Goal: Task Accomplishment & Management: Manage account settings

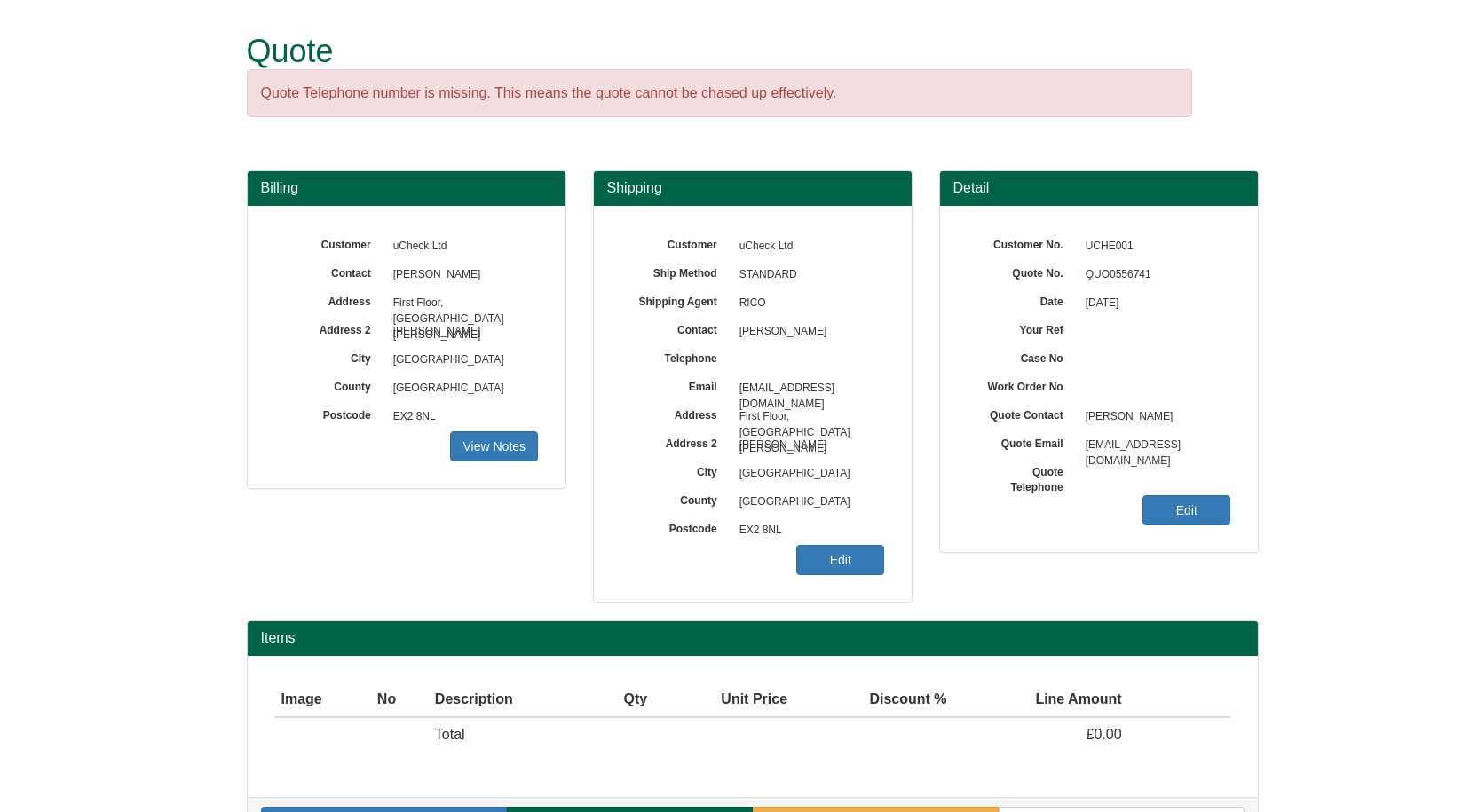
scroll to position [53, 0]
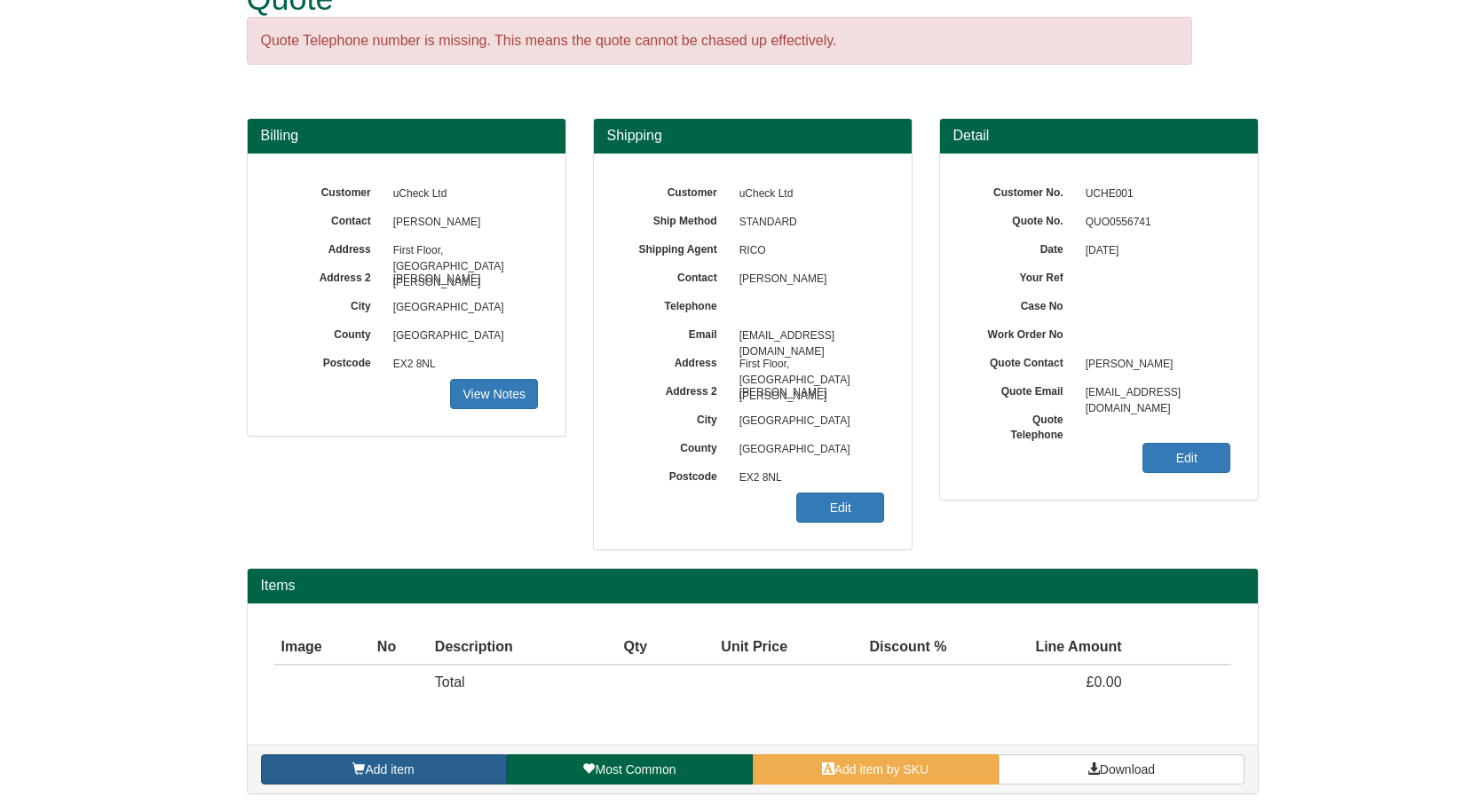
click at [381, 647] on span "Add item" at bounding box center [389, 770] width 49 height 14
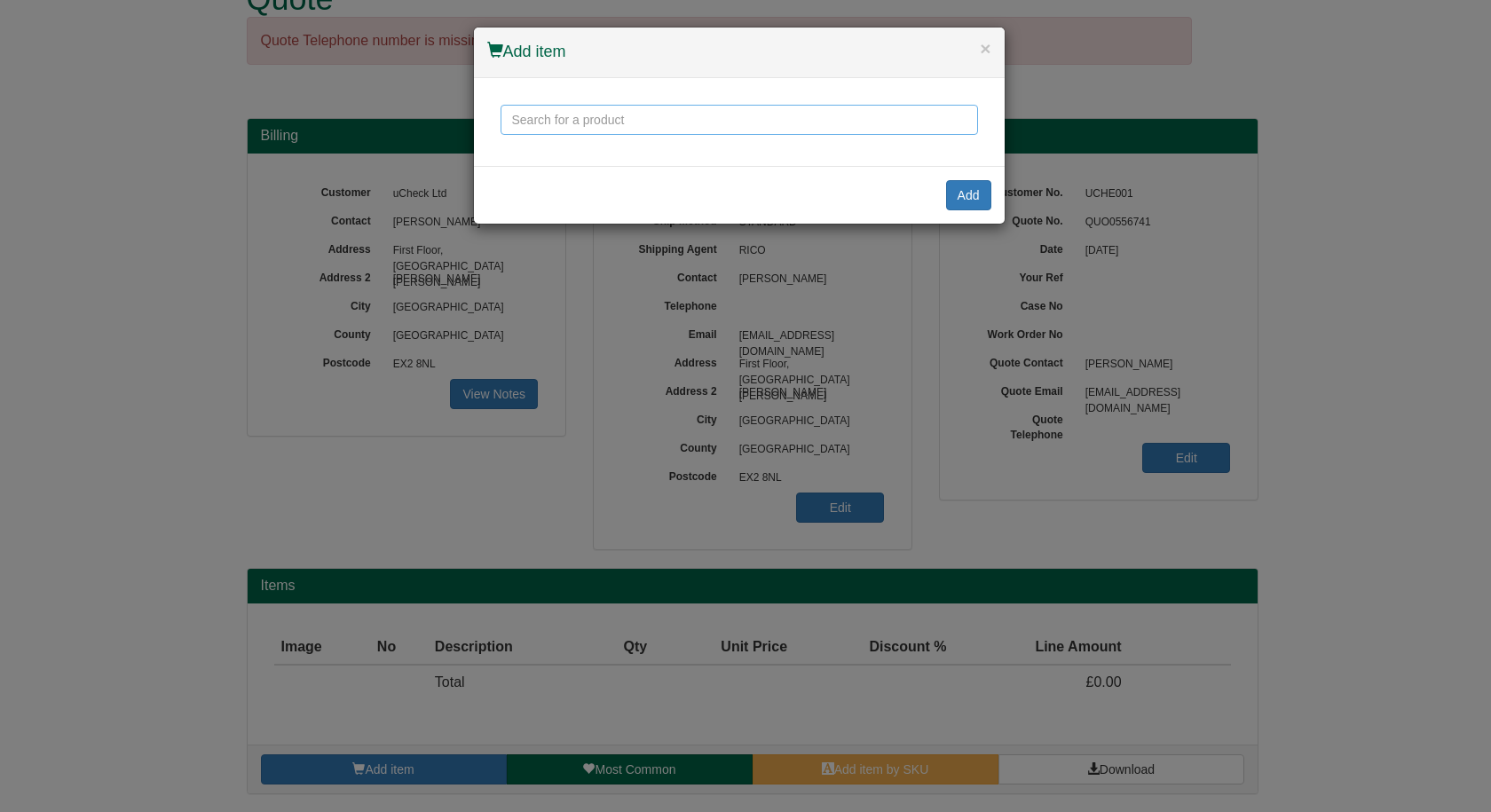
click at [654, 124] on input "text" at bounding box center [739, 120] width 477 height 30
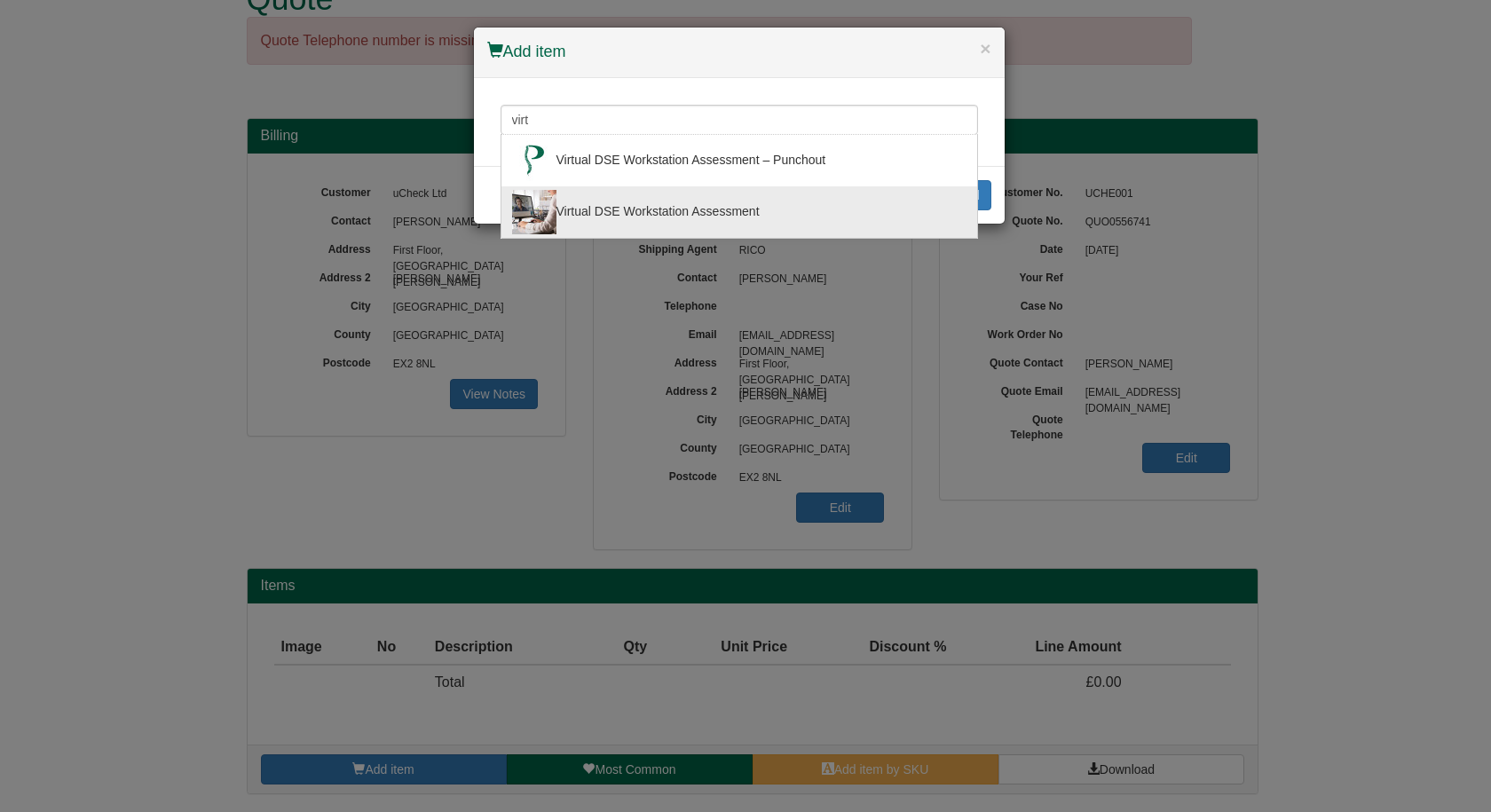
click at [656, 203] on div "Virtual DSE Workstation Assessment" at bounding box center [739, 212] width 454 height 45
type input "Virtual DSE Workstation Assessment"
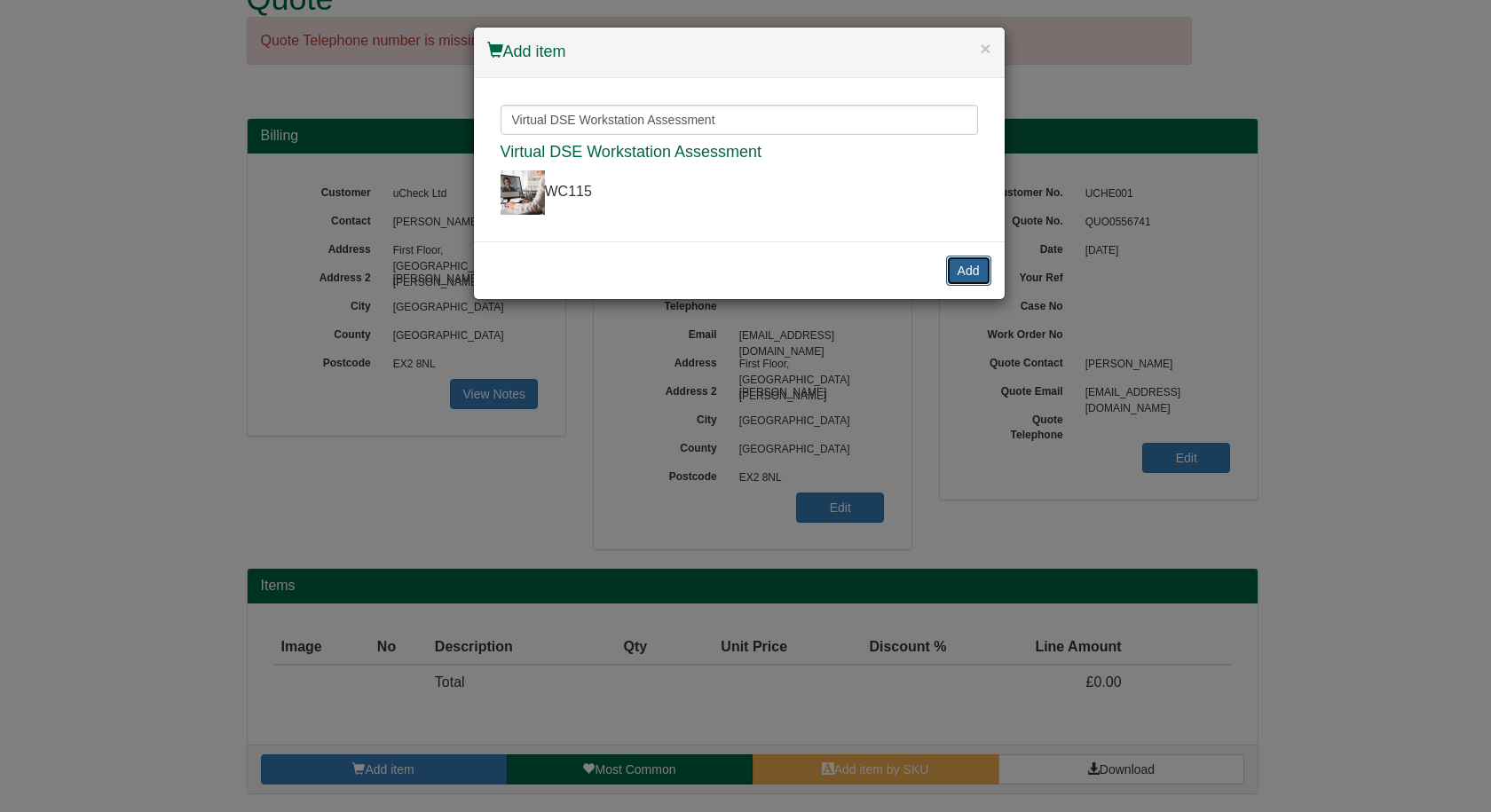
click at [990, 264] on button "Add" at bounding box center [968, 270] width 46 height 30
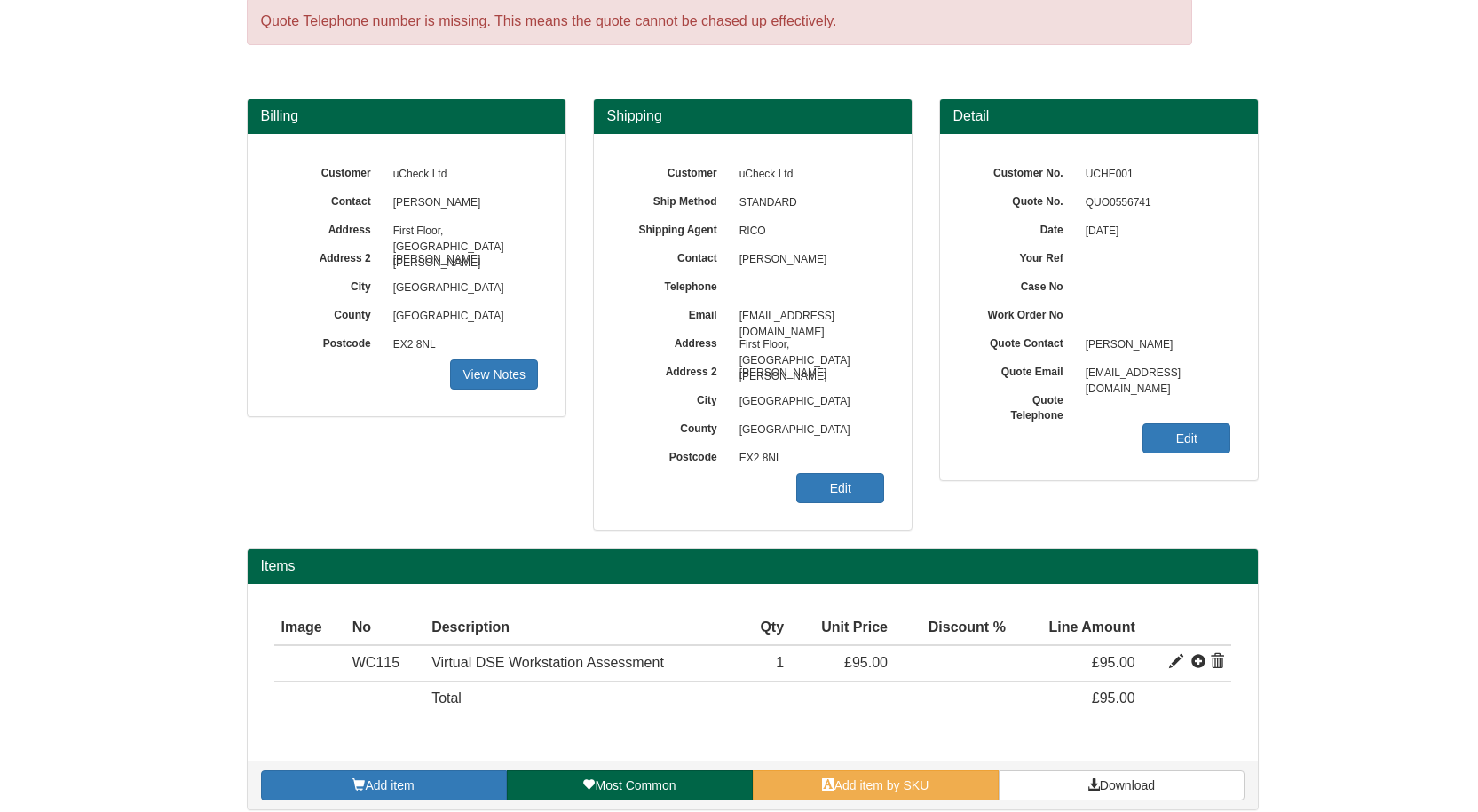
scroll to position [87, 0]
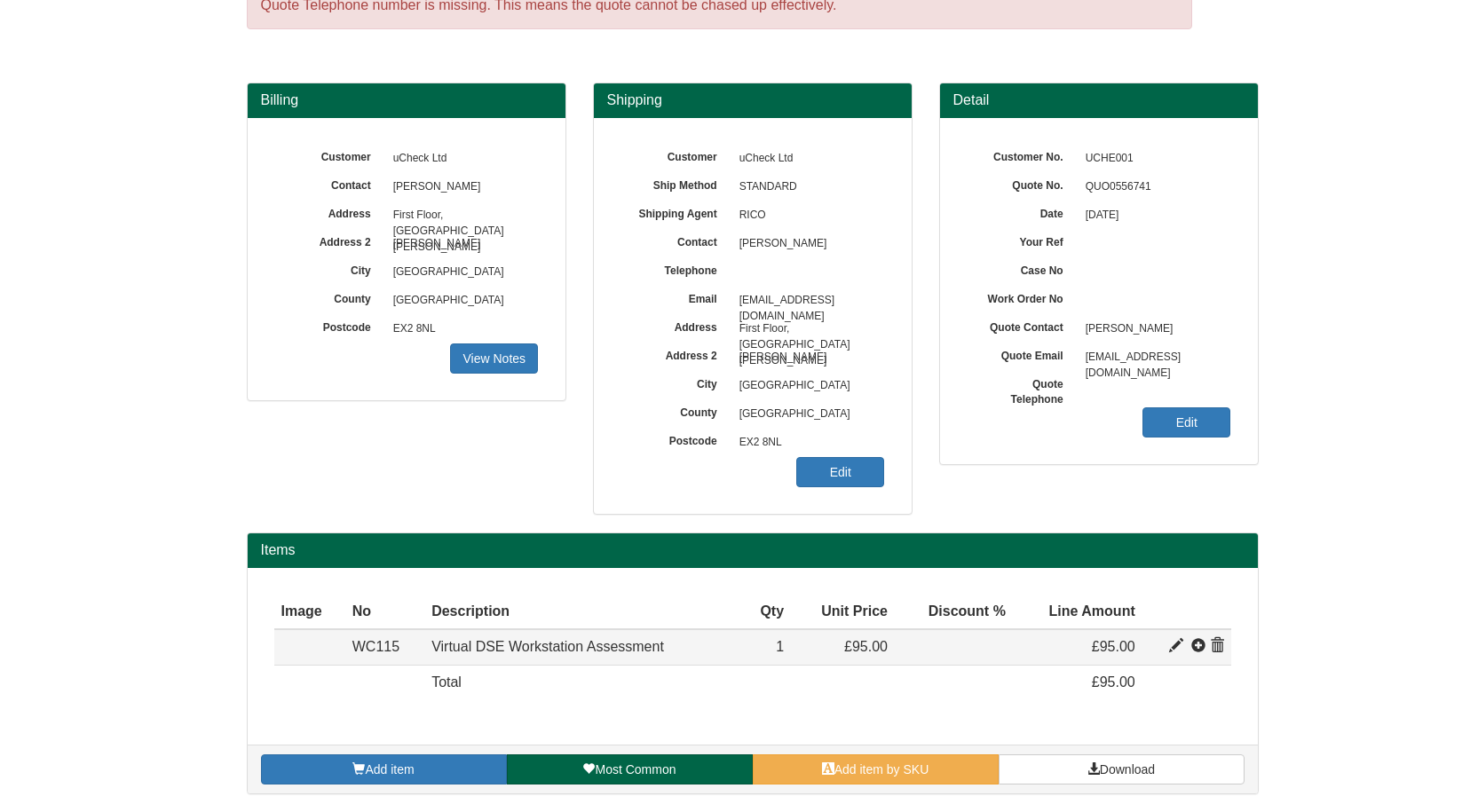
click at [1176, 640] on span at bounding box center [1176, 646] width 14 height 14
type input "Virtual DSE Workstation Assessment"
type input "22.00"
type input "95.00"
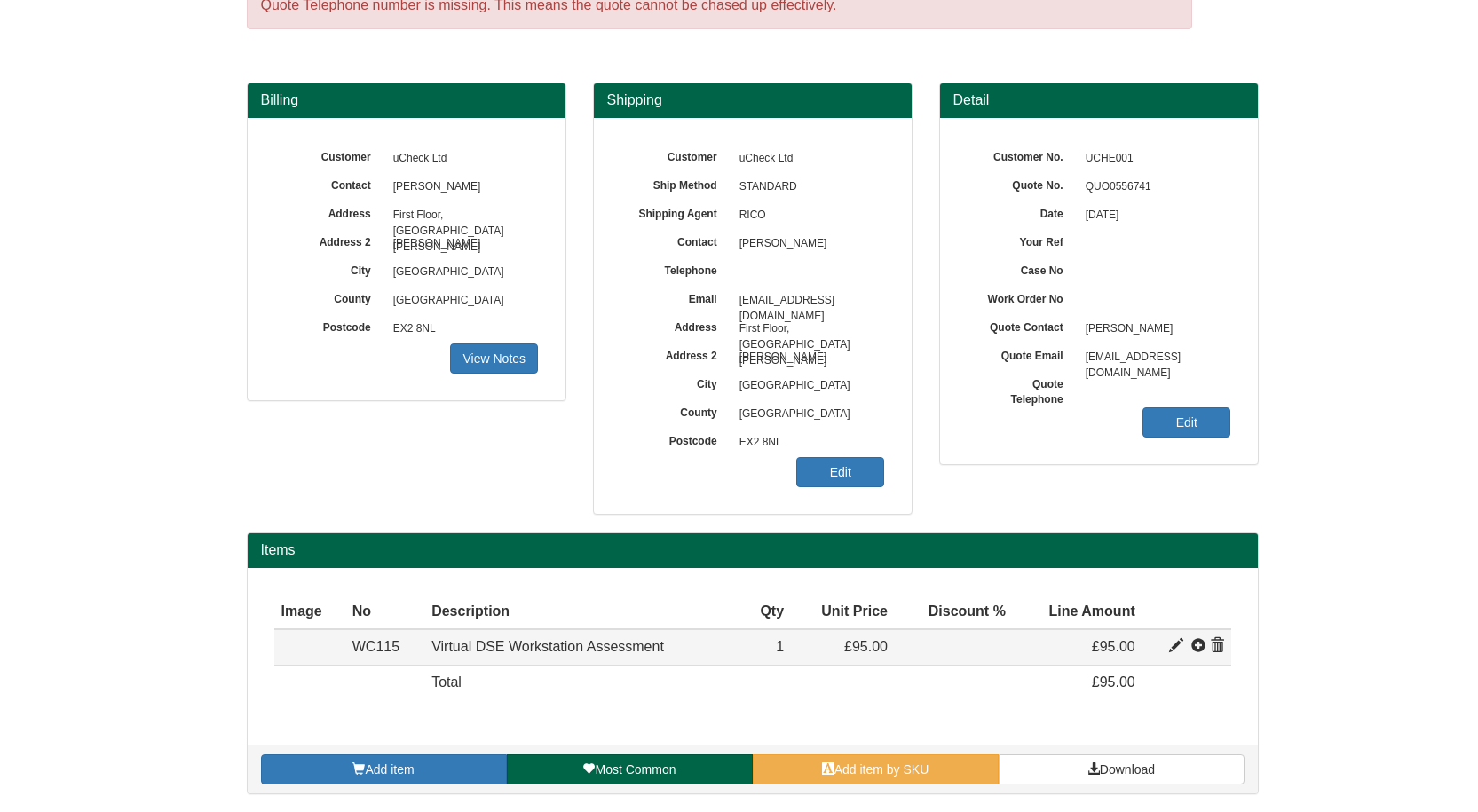
type input "1"
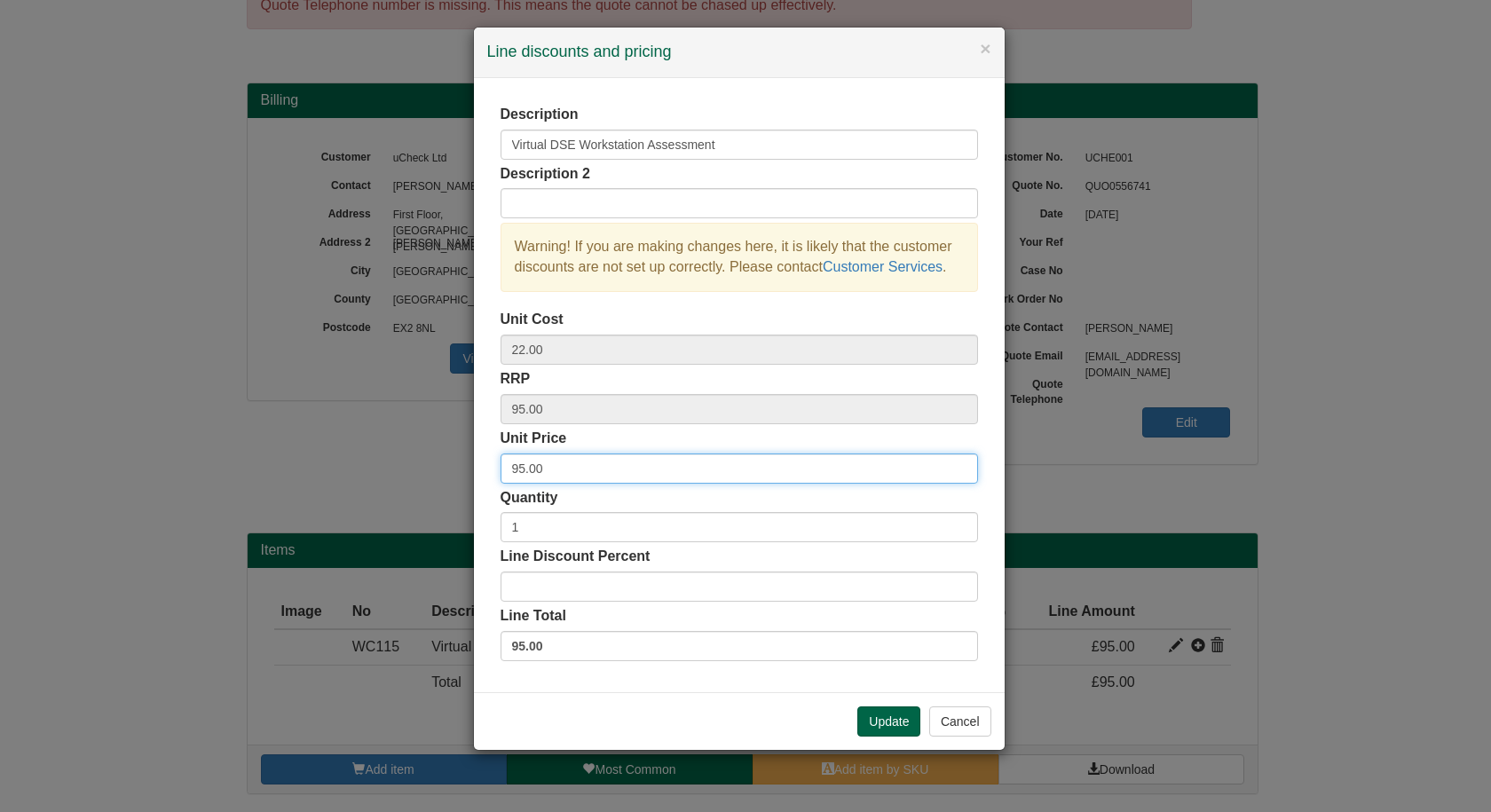
drag, startPoint x: 559, startPoint y: 473, endPoint x: 471, endPoint y: 468, distance: 88.1
click at [471, 468] on div "× Line discounts and pricing Description Virtual DSE Workstation Assessment Des…" at bounding box center [745, 406] width 1491 height 812
type input "50"
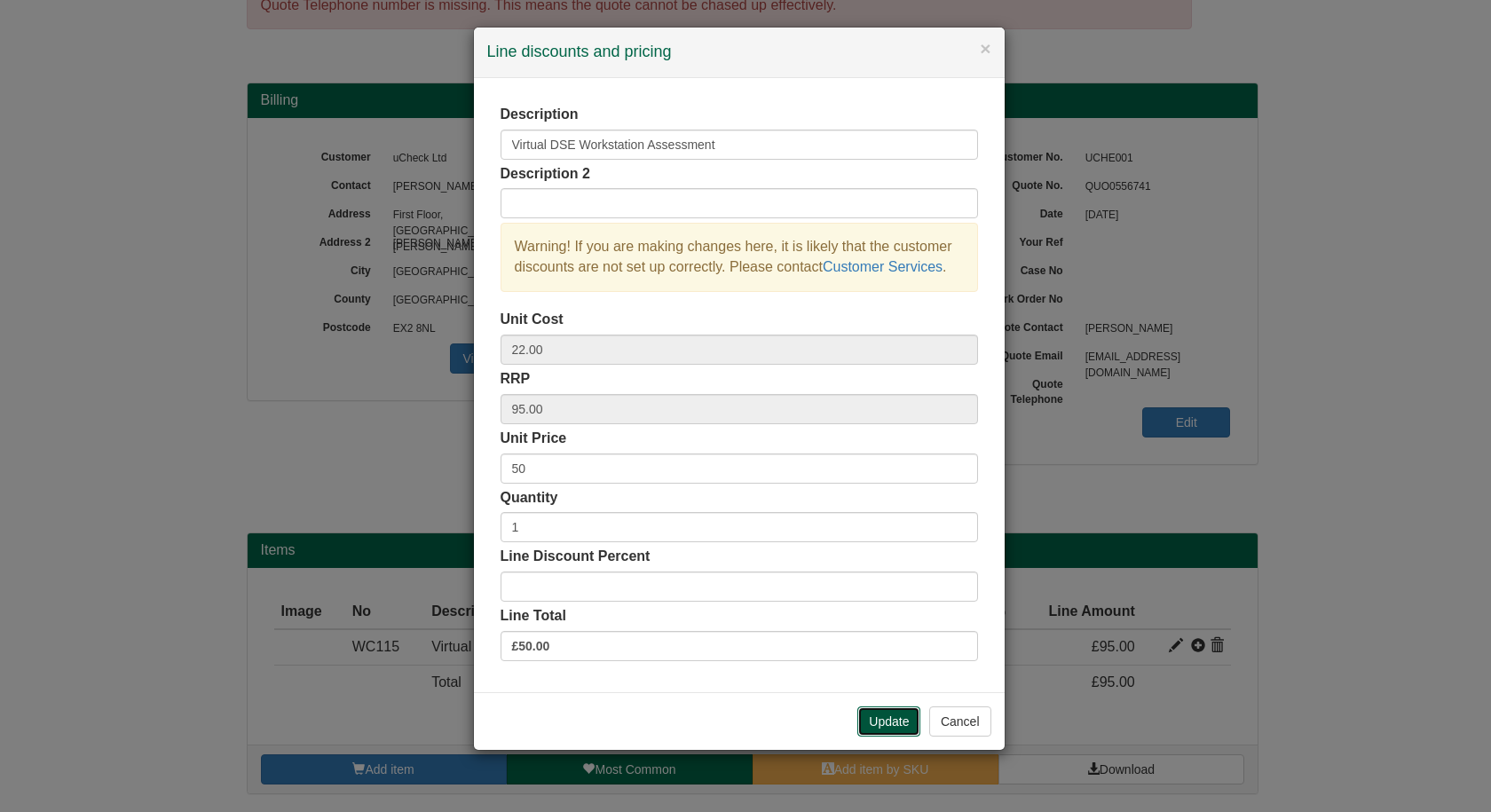
click at [882, 647] on button "Update" at bounding box center [889, 722] width 63 height 30
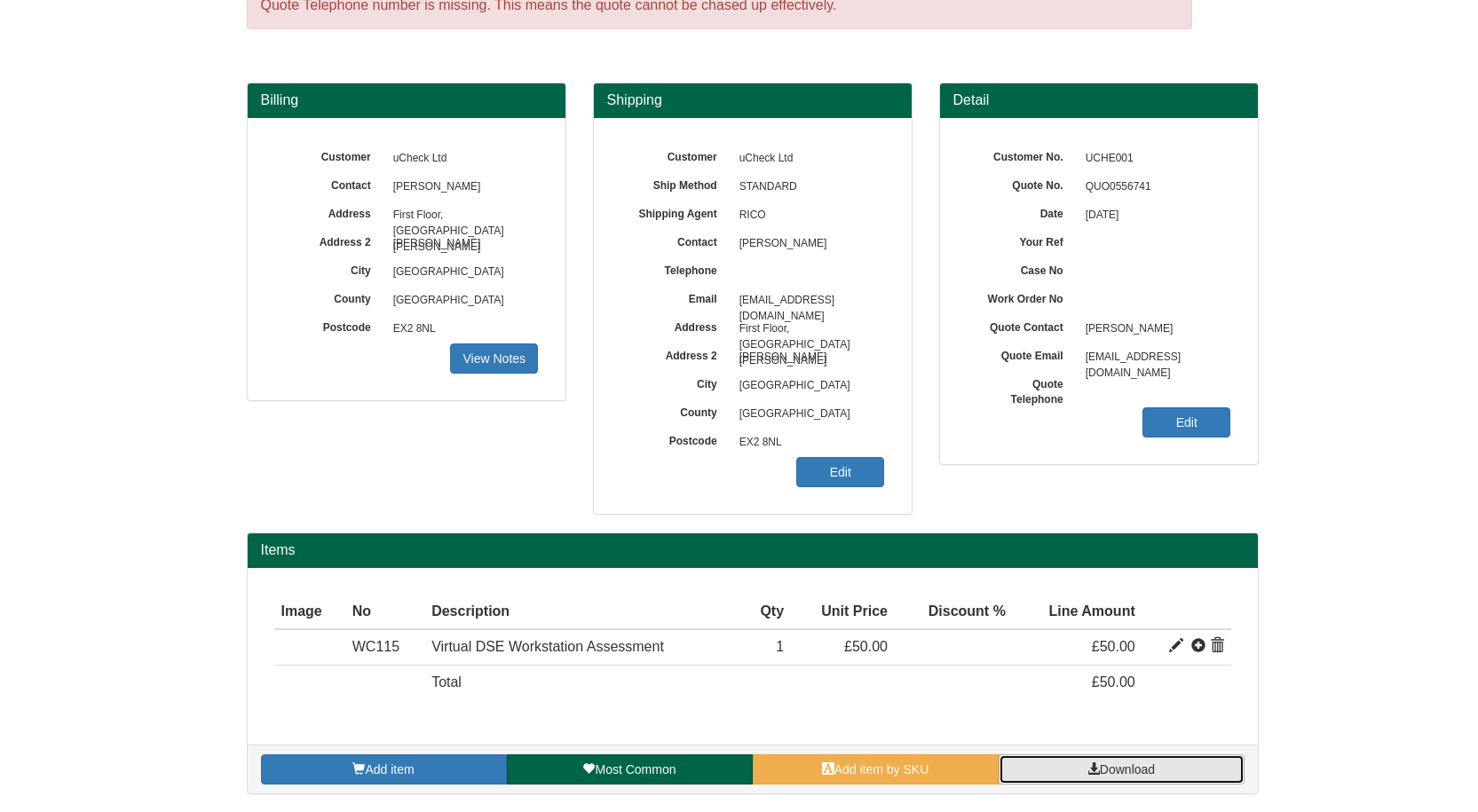
click at [1104, 647] on span "Download" at bounding box center [1128, 770] width 55 height 14
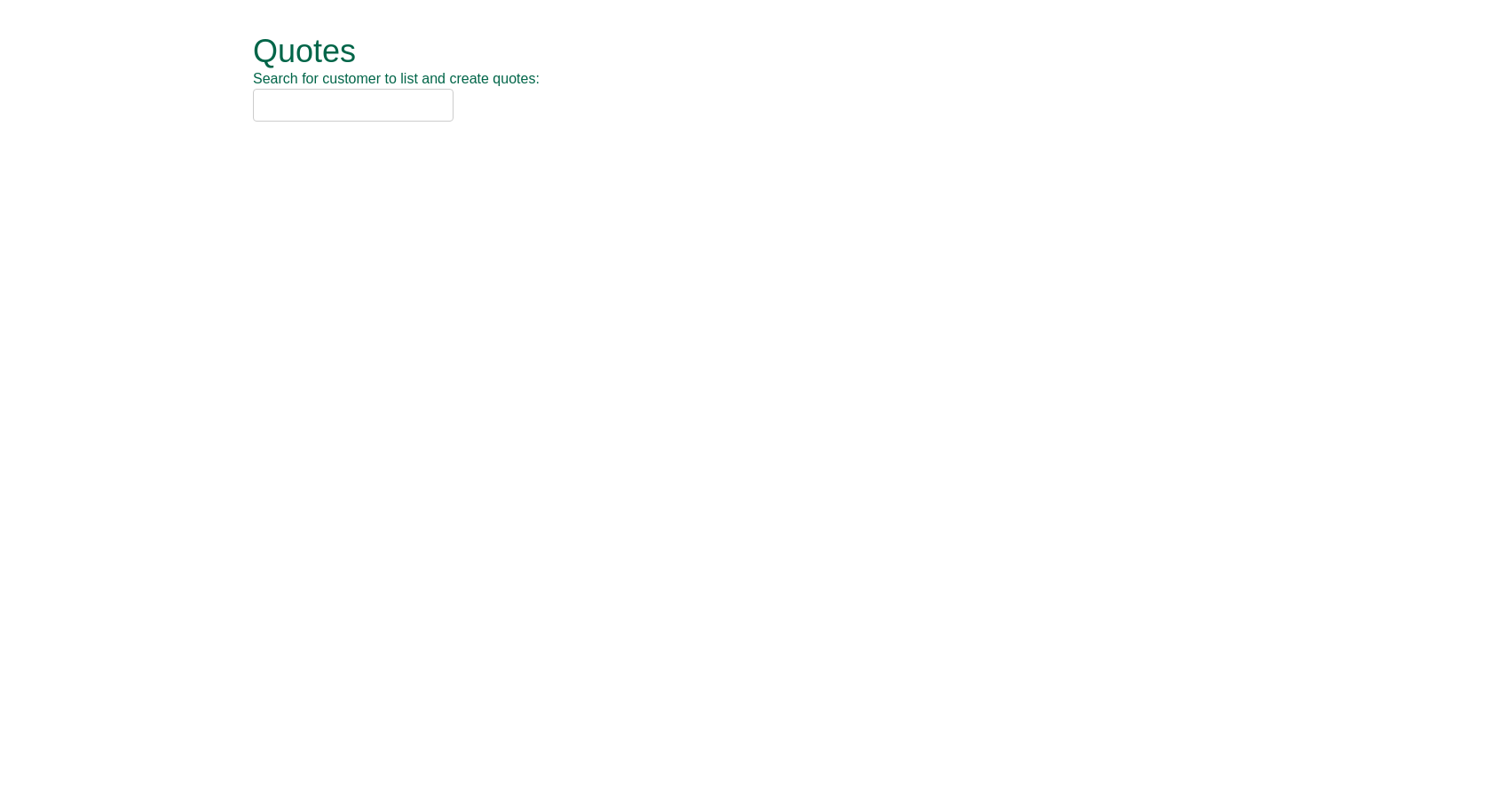
click at [303, 109] on input "text" at bounding box center [353, 104] width 201 height 33
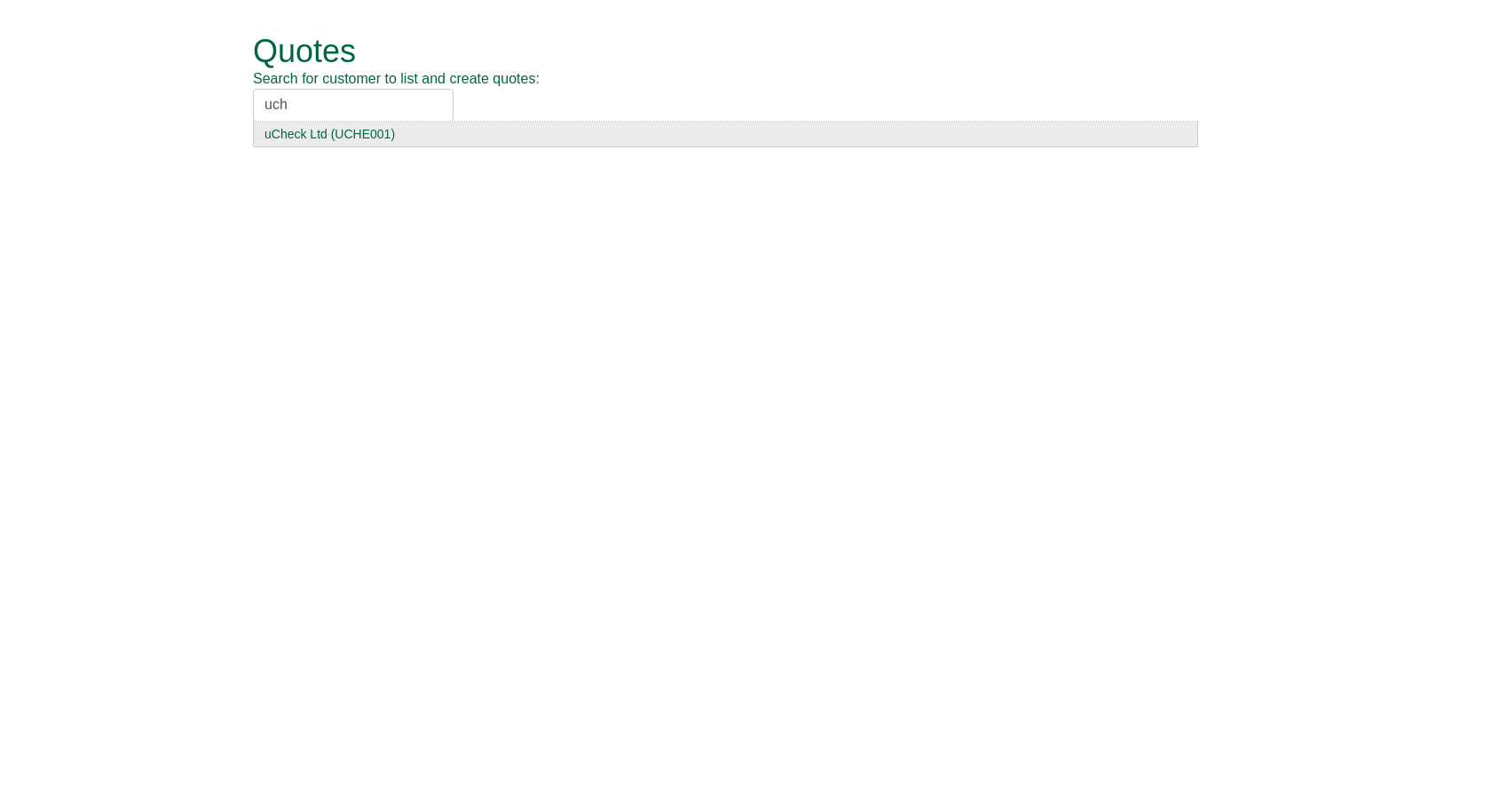
type input "uch"
click at [305, 128] on div "uCheck Ltd (UCHE001)" at bounding box center [725, 134] width 923 height 18
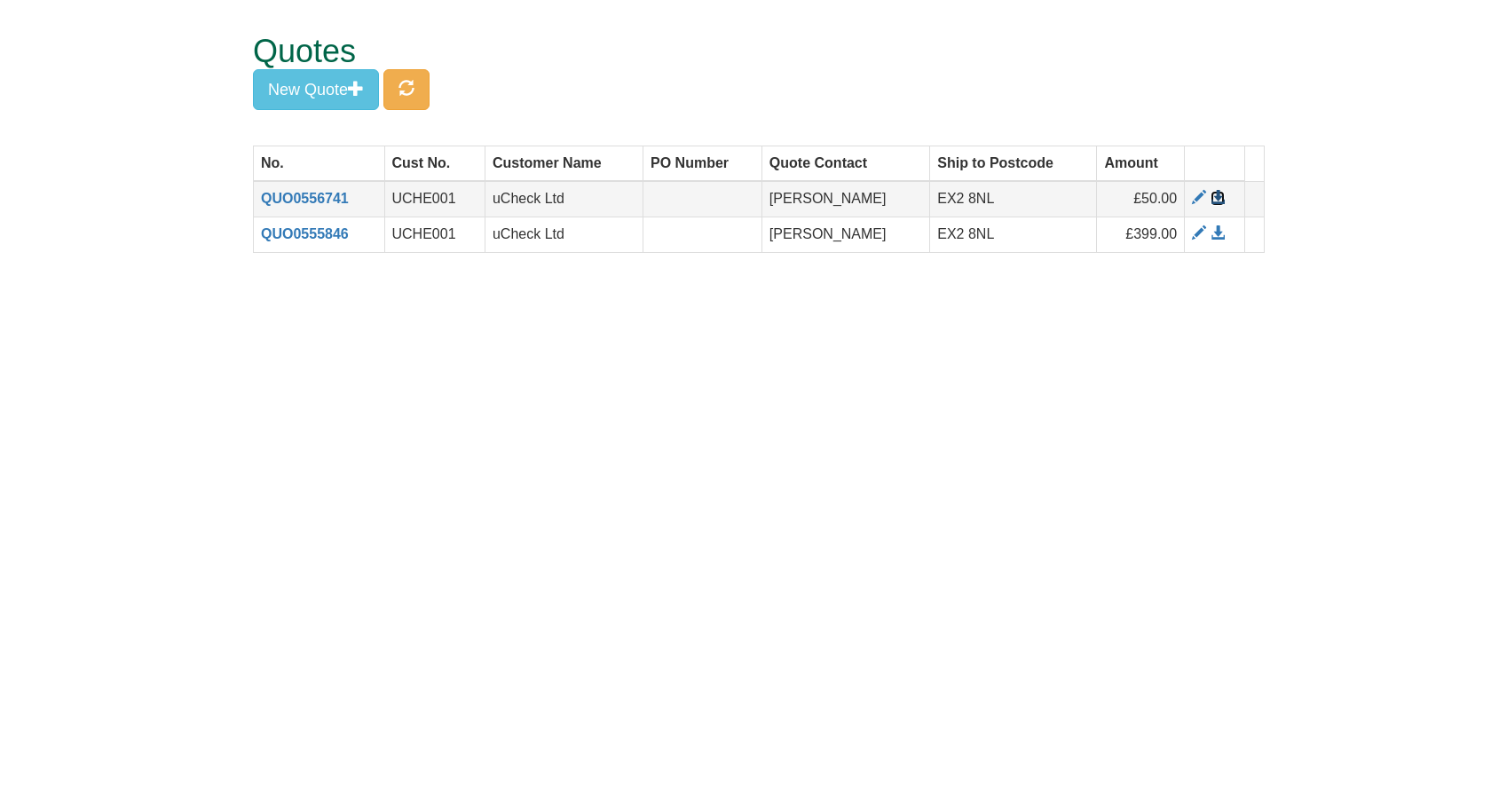
click at [1217, 198] on span at bounding box center [1218, 198] width 14 height 14
